Goal: Task Accomplishment & Management: Complete application form

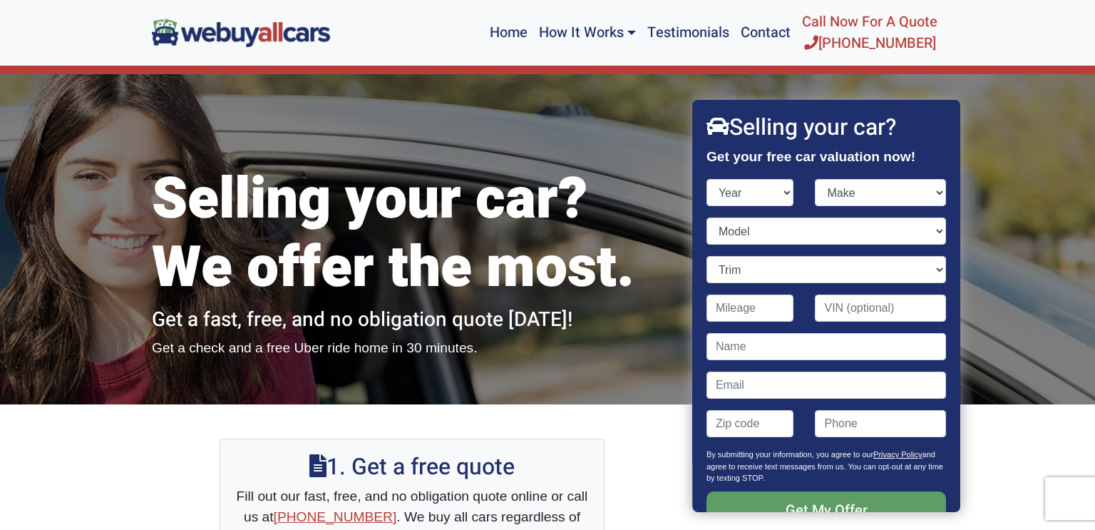
select select "2008"
click at [707, 179] on select "Year [DATE] 2025 2024 2023 2022 2021 2020 2019 2018 2017 2016 2015 2014 2013 20…" at bounding box center [751, 192] width 88 height 27
click at [851, 190] on select "Make Acura Aston [PERSON_NAME] Audi Bentley BMW Bugatti Buick Cadillac Chevrole…" at bounding box center [881, 192] width 131 height 27
select select "Lexus"
click at [816, 179] on select "Make Acura Aston [PERSON_NAME] Audi Bentley BMW Bugatti Buick Cadillac Chevrole…" at bounding box center [881, 192] width 131 height 27
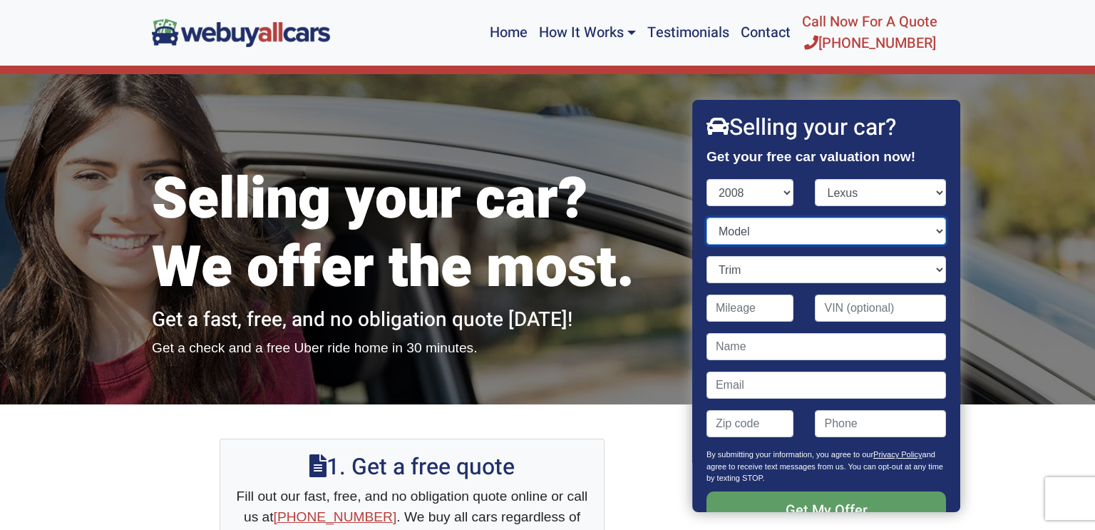
click at [778, 228] on select "Model ES GS GX IS LS LX RX SC" at bounding box center [827, 230] width 240 height 27
select select "IS"
click at [707, 217] on select "Model ES GS GX IS LS LX RX SC" at bounding box center [827, 230] width 240 height 27
click at [742, 277] on select "Trim IS 250 4dr Sedan (2.5L 6cyl) IS 250 4dr Sedan AWD (2.5L 6cyl) IS 350 4dr S…" at bounding box center [827, 269] width 240 height 27
select select "IS 350 4dr Sedan (3.5L 6cyl)"
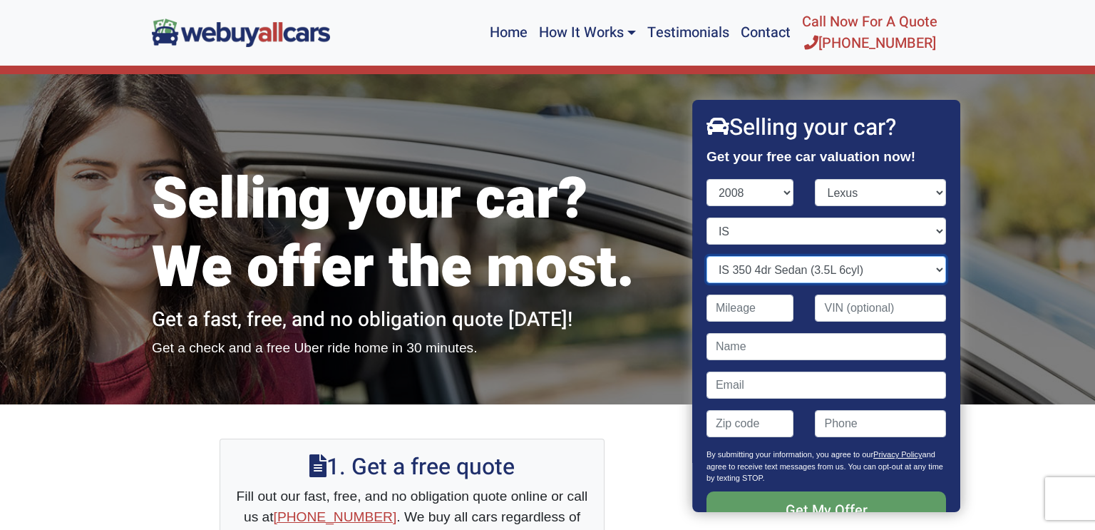
click at [707, 256] on select "Trim IS 250 4dr Sedan (2.5L 6cyl) IS 250 4dr Sedan AWD (2.5L 6cyl) IS 350 4dr S…" at bounding box center [827, 269] width 240 height 27
click at [764, 313] on input "Contact form" at bounding box center [751, 307] width 88 height 27
click at [735, 299] on input "Contact form" at bounding box center [751, 307] width 88 height 27
type input "100,350"
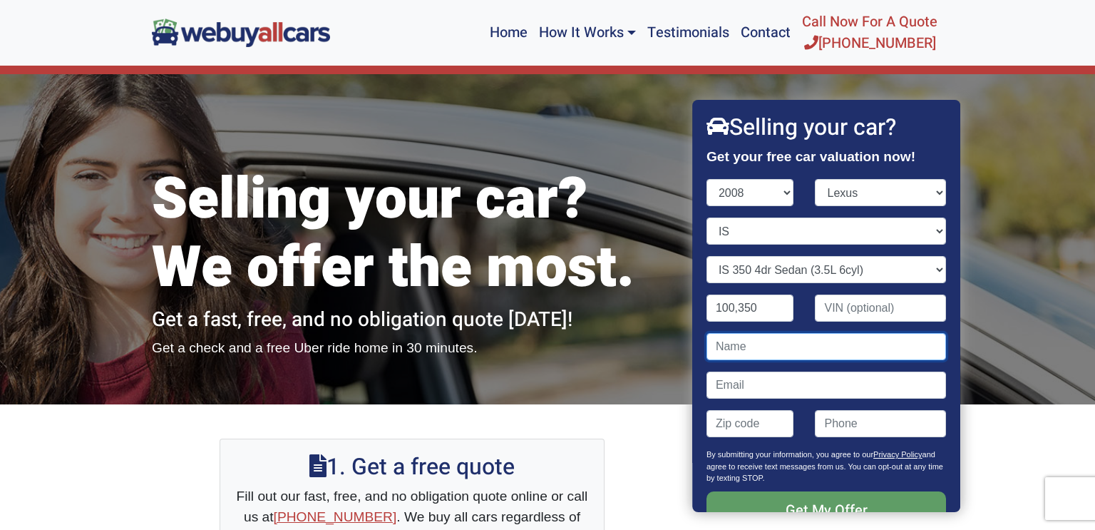
click at [776, 351] on input "Contact form" at bounding box center [827, 346] width 240 height 27
type input "[PERSON_NAME]"
type input "[EMAIL_ADDRESS][DOMAIN_NAME]"
type input "08084"
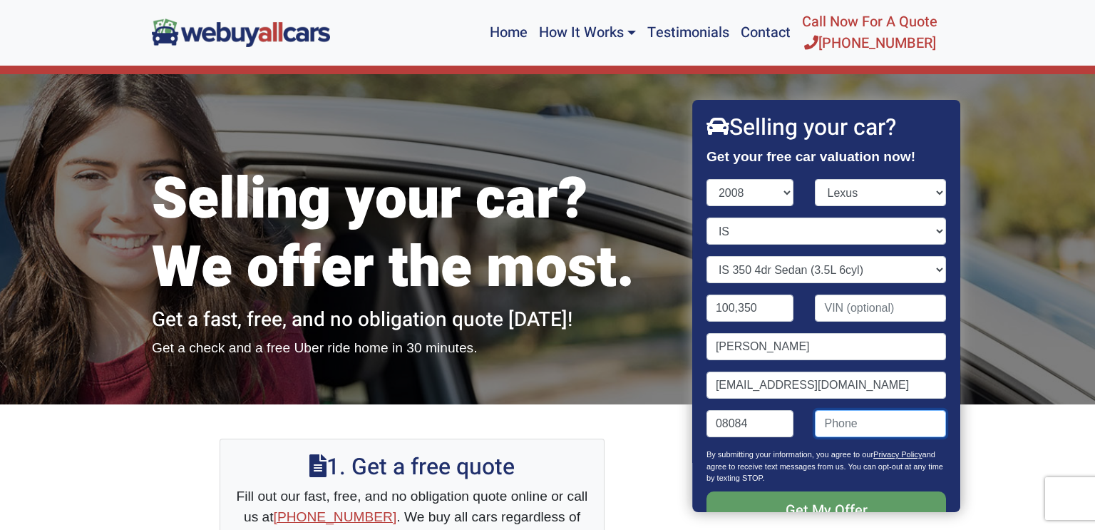
type input "8562783728"
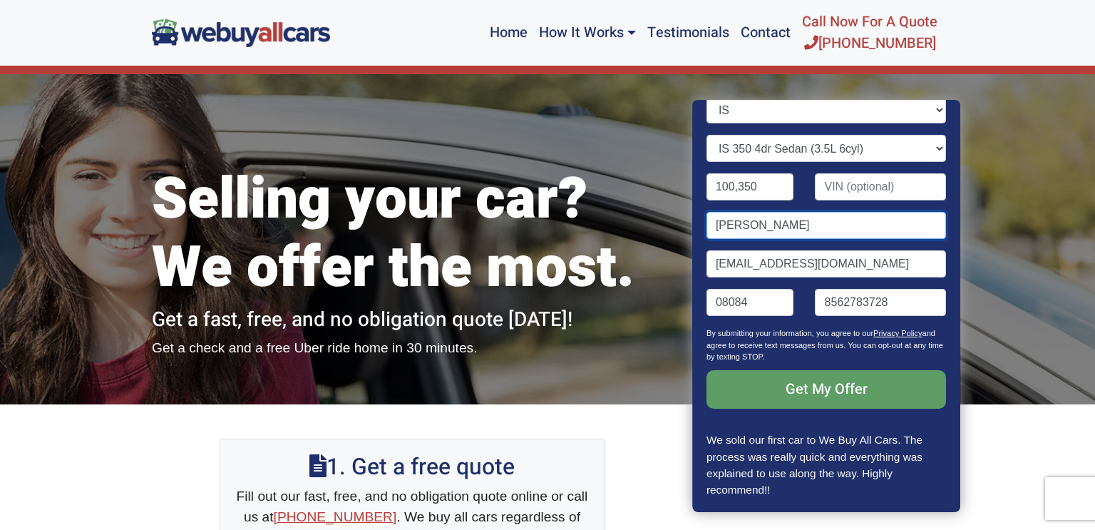
scroll to position [123, 0]
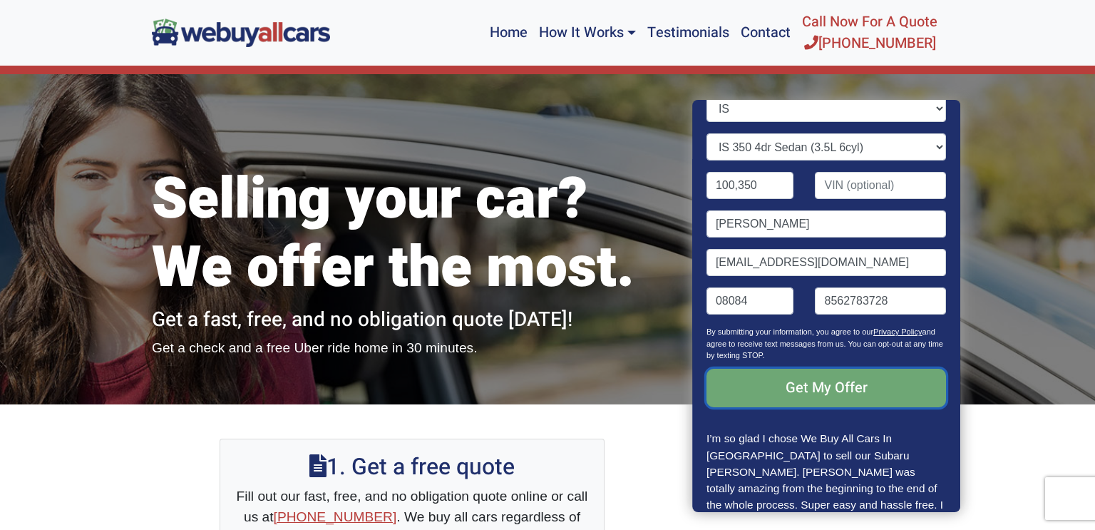
click at [821, 388] on input "Get My Offer" at bounding box center [827, 388] width 240 height 39
